Goal: Task Accomplishment & Management: Manage account settings

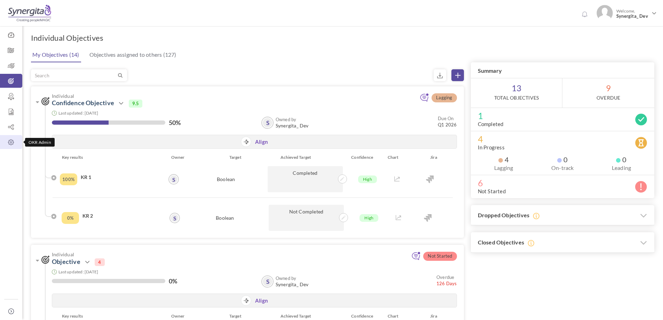
click at [11, 141] on icon at bounding box center [11, 142] width 22 height 7
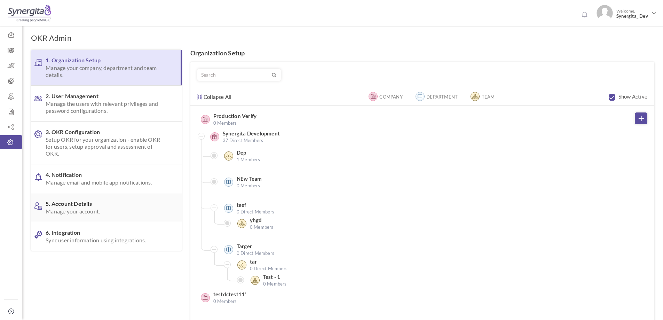
click at [73, 206] on span "5. Account Details Manage your account." at bounding box center [105, 207] width 119 height 15
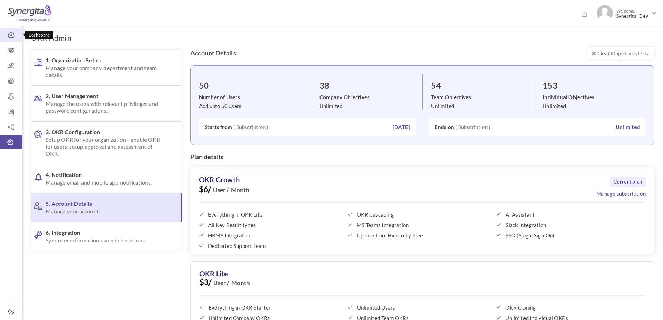
click at [11, 35] on icon at bounding box center [11, 35] width 22 height 7
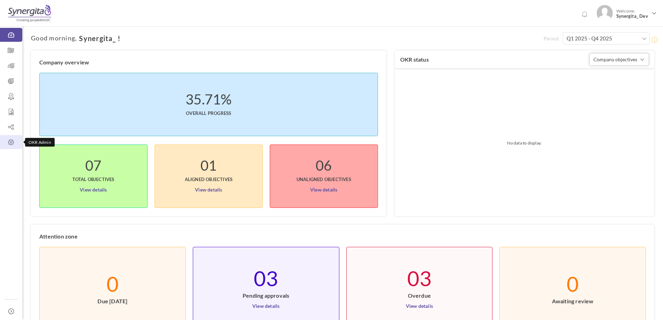
click at [14, 142] on icon at bounding box center [11, 142] width 22 height 7
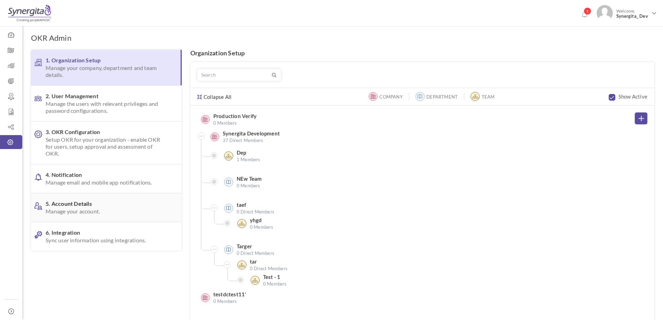
click at [74, 211] on span "Manage your account." at bounding box center [105, 211] width 119 height 7
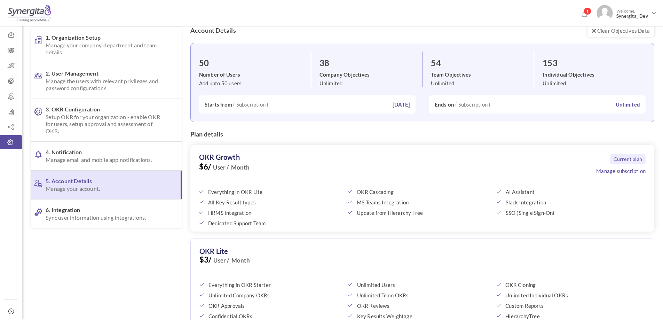
scroll to position [70, 0]
